Goal: Task Accomplishment & Management: Manage account settings

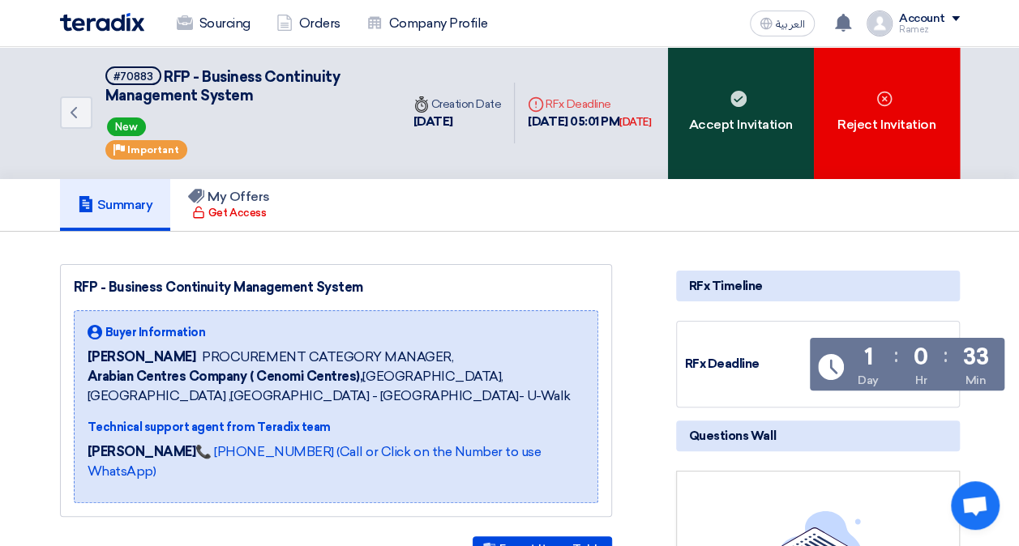
click at [731, 147] on div "Accept Invitation" at bounding box center [741, 113] width 146 height 132
click at [723, 126] on div "Accept Invitation" at bounding box center [741, 113] width 146 height 132
click at [727, 103] on div "Accept Invitation" at bounding box center [741, 113] width 146 height 132
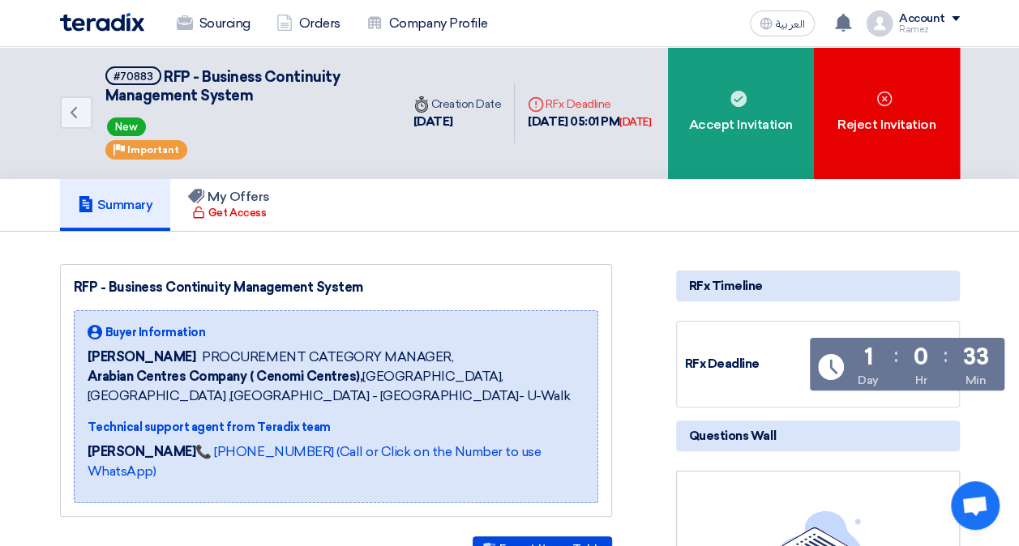
click at [736, 285] on div "RFx Timeline" at bounding box center [818, 286] width 284 height 31
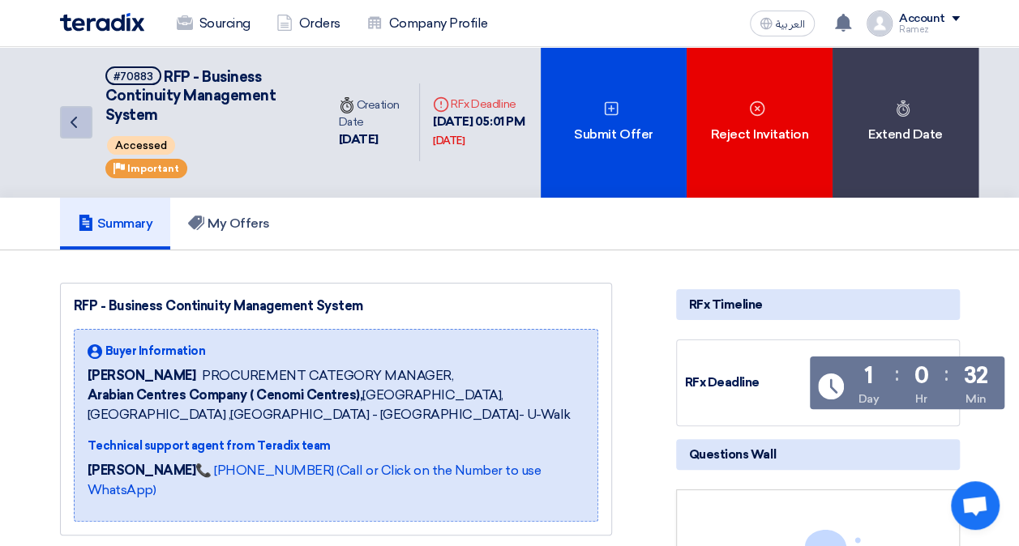
click at [81, 126] on icon "Back" at bounding box center [73, 122] width 19 height 19
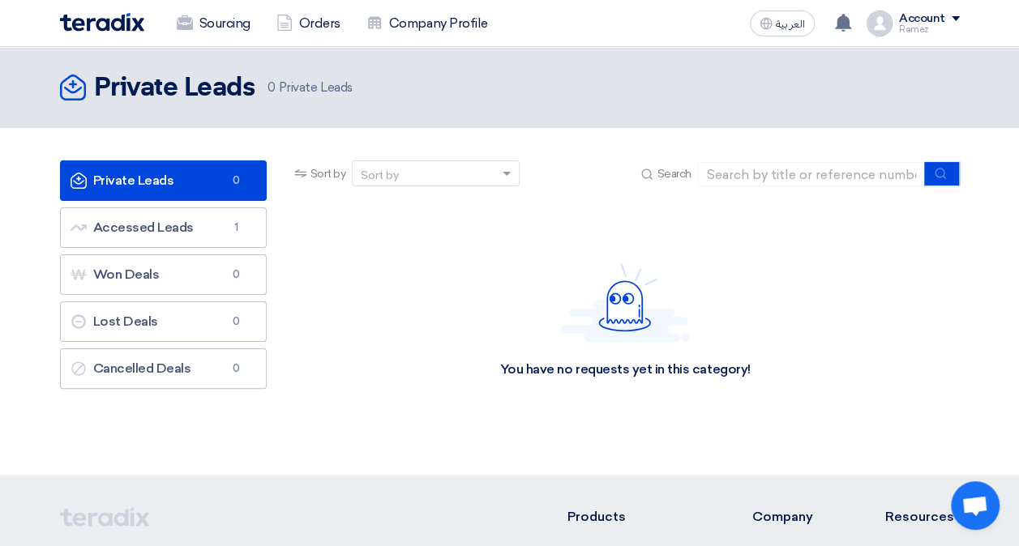
click at [109, 30] on img at bounding box center [102, 22] width 84 height 19
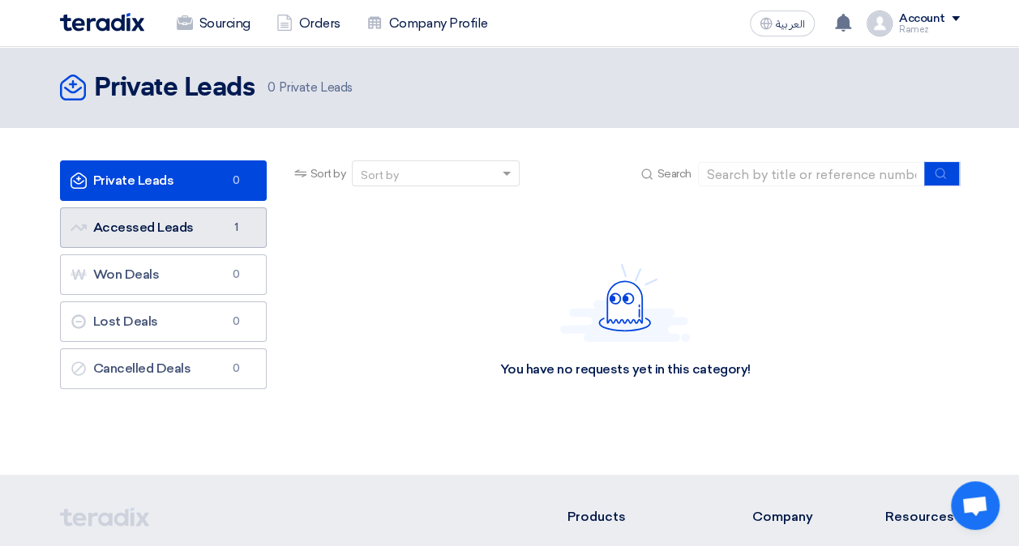
click at [134, 220] on link "Accessed Leads Accessed Leads 1" at bounding box center [163, 227] width 207 height 41
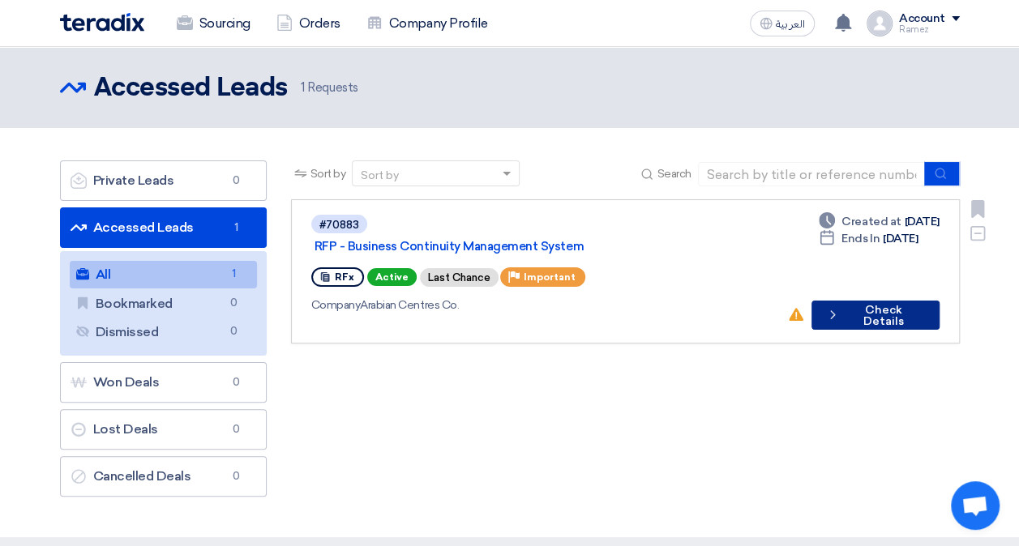
click at [890, 301] on button "Check details Check Details" at bounding box center [874, 315] width 127 height 29
